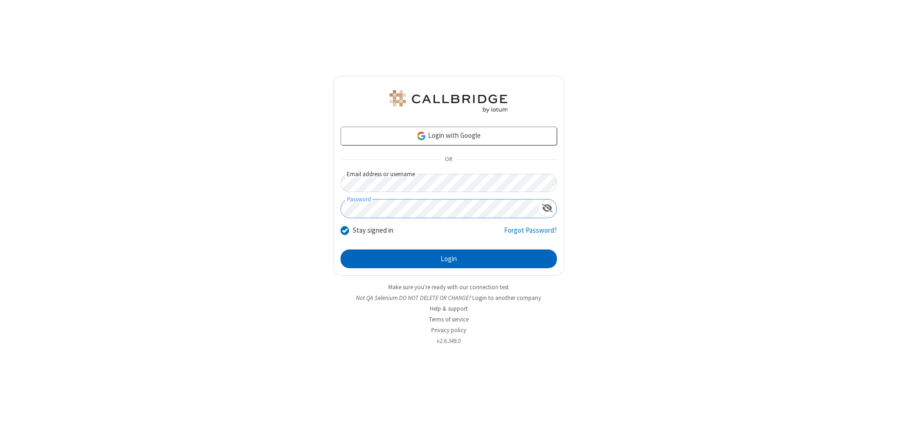
click at [448, 259] on button "Login" at bounding box center [449, 258] width 216 height 19
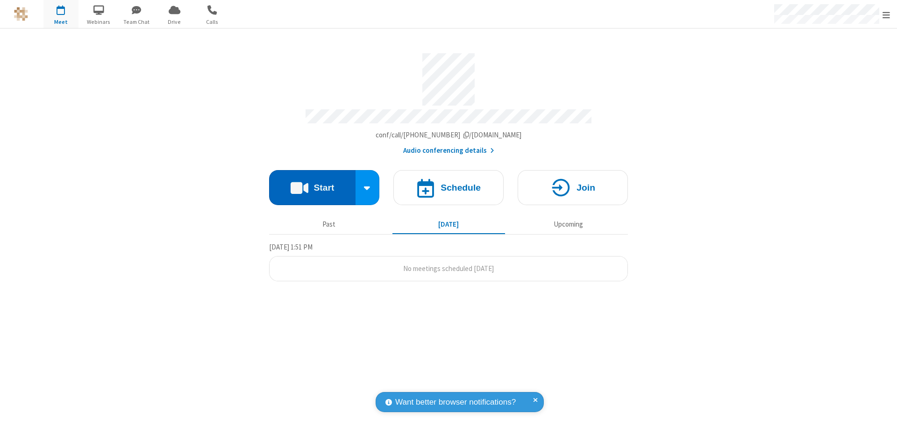
click at [312, 183] on button "Start" at bounding box center [312, 187] width 86 height 35
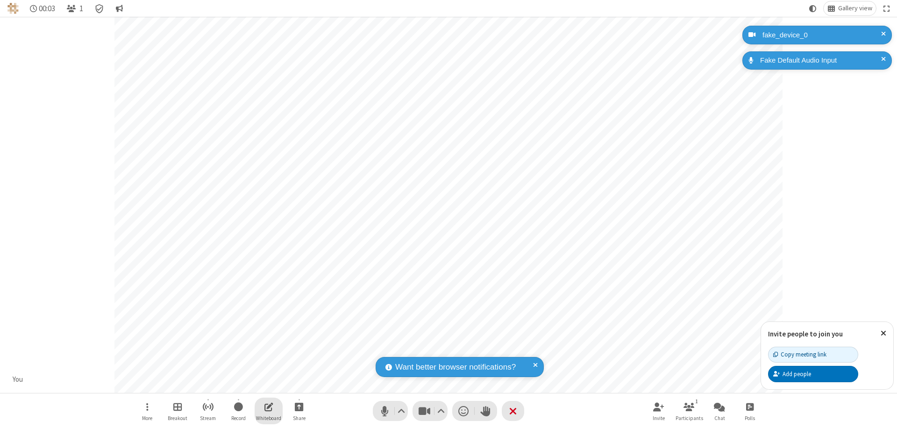
click at [269, 406] on span "Open shared whiteboard" at bounding box center [268, 407] width 9 height 12
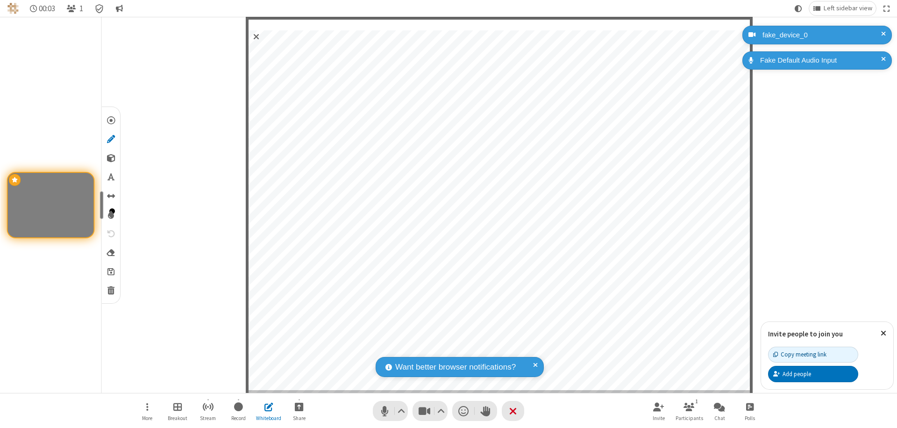
click at [110, 271] on span "Save" at bounding box center [110, 271] width 7 height 10
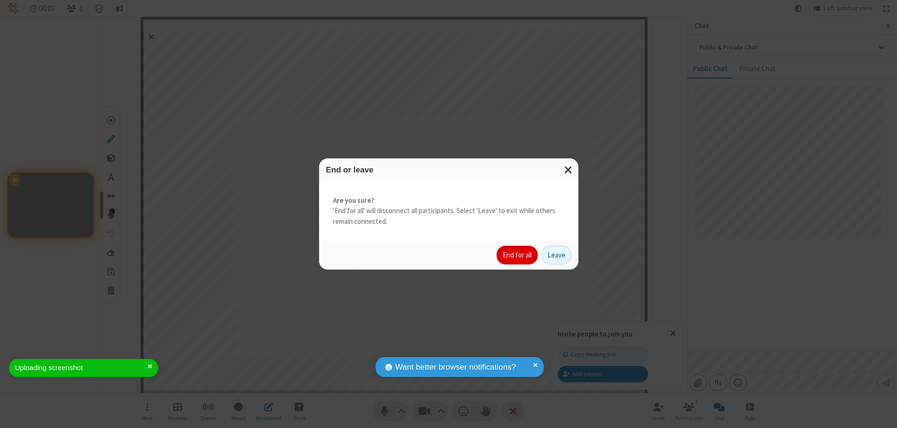
click at [518, 255] on button "End for all" at bounding box center [517, 255] width 41 height 19
